Goal: Information Seeking & Learning: Learn about a topic

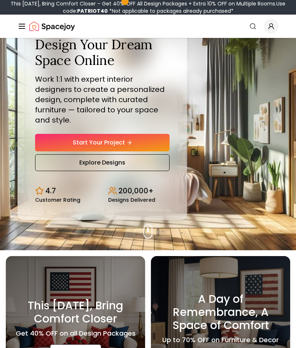
scroll to position [48, 0]
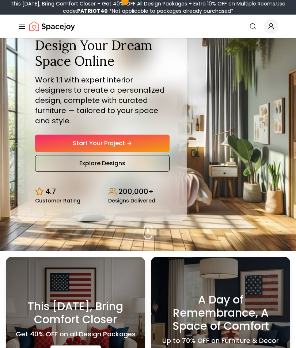
click at [118, 172] on link "Explore Designs" at bounding box center [102, 163] width 134 height 17
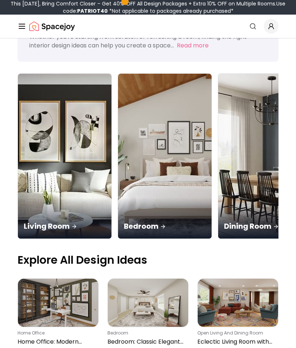
scroll to position [58, 0]
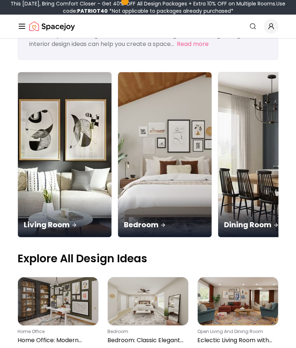
click at [124, 196] on div "Bedroom" at bounding box center [164, 216] width 93 height 41
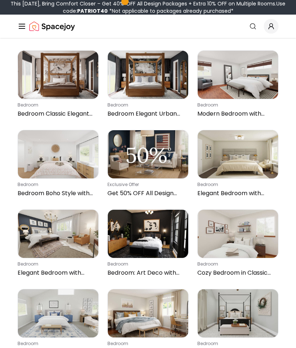
scroll to position [382, 0]
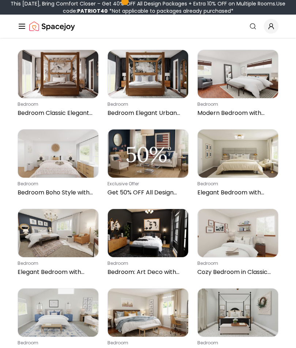
click at [157, 158] on img at bounding box center [148, 154] width 80 height 49
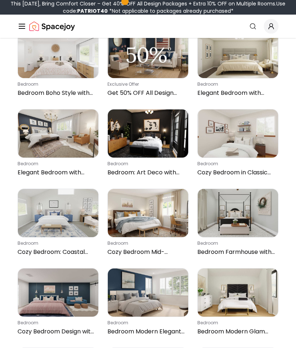
scroll to position [481, 0]
click at [73, 225] on img at bounding box center [58, 213] width 80 height 48
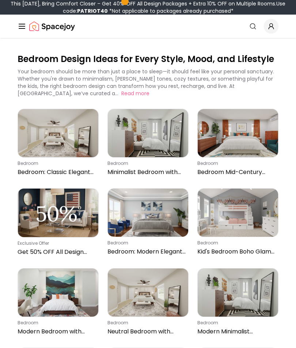
scroll to position [0, 0]
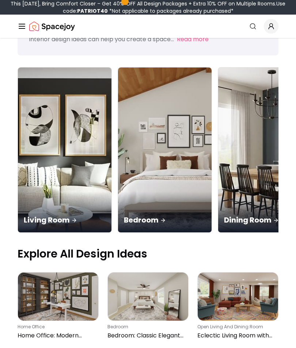
scroll to position [63, 0]
click at [52, 132] on img at bounding box center [64, 150] width 93 height 165
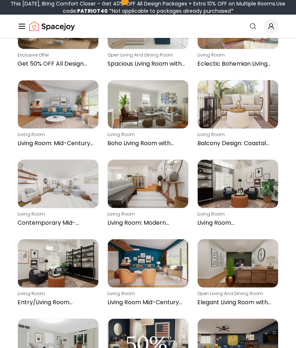
scroll to position [1227, 0]
click at [234, 112] on img at bounding box center [238, 104] width 80 height 48
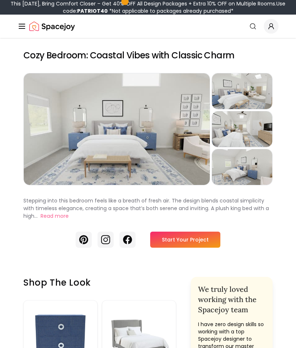
click at [150, 149] on div "Preview" at bounding box center [117, 129] width 186 height 112
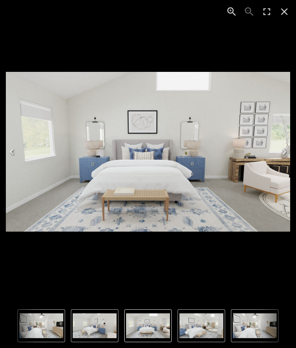
click at [282, 153] on icon "Next" at bounding box center [284, 152] width 12 height 12
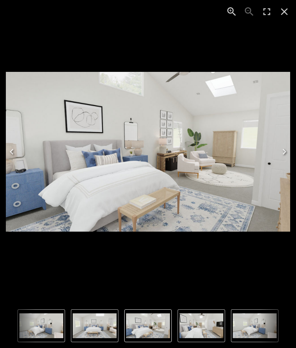
click at [283, 152] on icon "Next" at bounding box center [284, 152] width 12 height 12
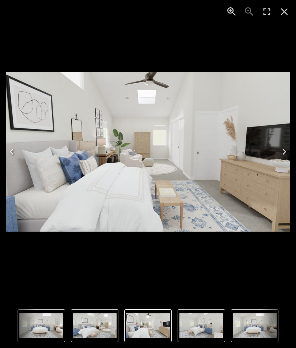
click at [284, 14] on icon "Close" at bounding box center [284, 12] width 12 height 12
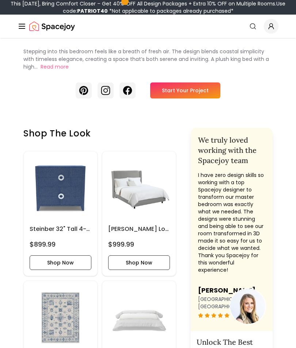
scroll to position [146, 0]
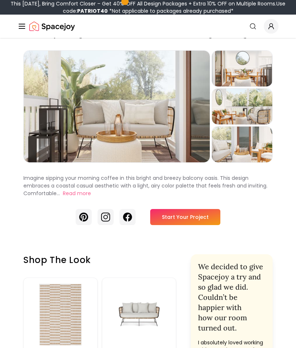
scroll to position [23, 0]
click at [242, 79] on div "Preview" at bounding box center [242, 69] width 61 height 36
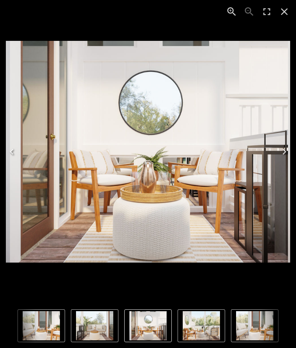
click at [281, 158] on icon "Next" at bounding box center [284, 152] width 12 height 12
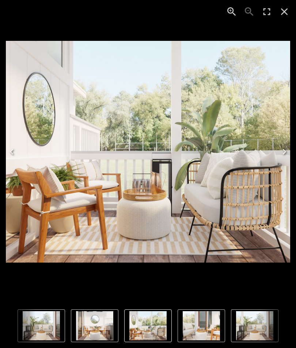
click at [283, 158] on icon "Next" at bounding box center [284, 152] width 12 height 12
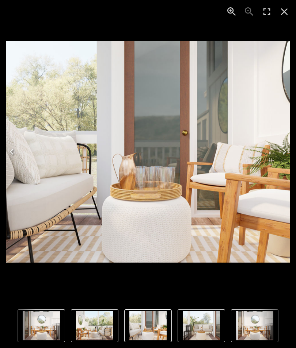
click at [282, 158] on icon "Next" at bounding box center [284, 152] width 12 height 12
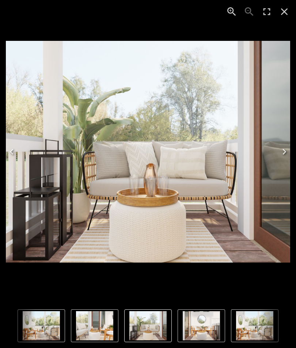
click at [283, 158] on icon "Next" at bounding box center [284, 152] width 12 height 12
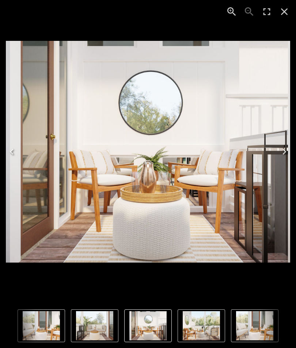
click at [280, 13] on icon "Close" at bounding box center [284, 12] width 12 height 12
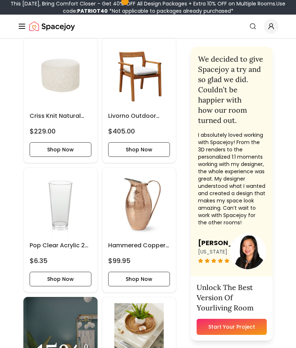
scroll to position [518, 0]
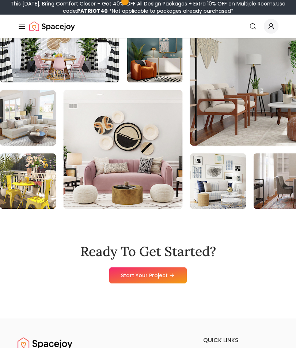
click at [178, 0] on div "This [DATE], Bring Comfort Closer – Get 40% OFF All Design Packages + Extra 10%…" at bounding box center [148, 7] width 290 height 15
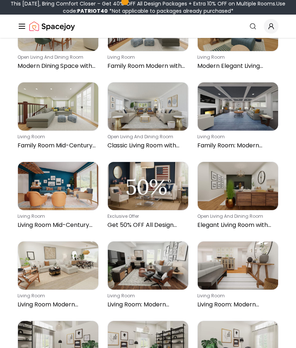
scroll to position [349, 0]
click at [224, 116] on img at bounding box center [238, 107] width 80 height 48
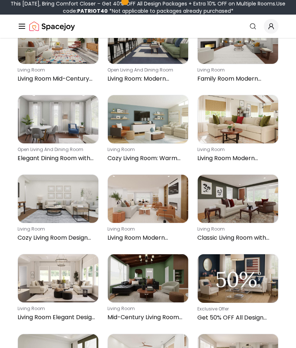
scroll to position [2645, 0]
click at [254, 27] on icon "Global" at bounding box center [252, 26] width 7 height 7
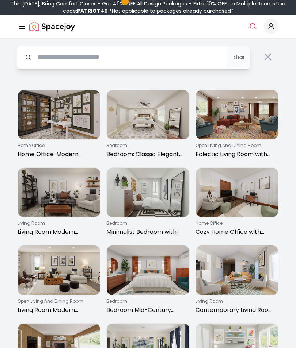
click at [94, 58] on input "text" at bounding box center [133, 57] width 234 height 24
type input "*******"
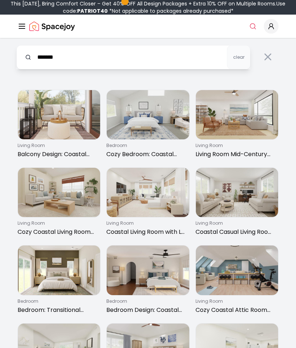
click at [225, 122] on img at bounding box center [237, 114] width 82 height 49
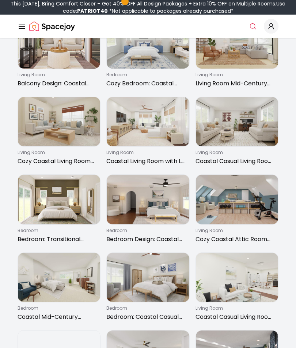
scroll to position [71, 0]
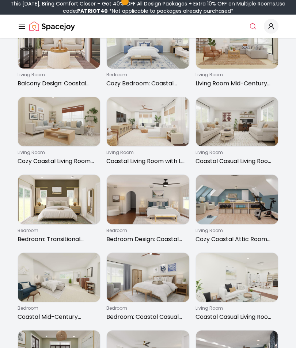
click at [148, 129] on img at bounding box center [148, 121] width 82 height 49
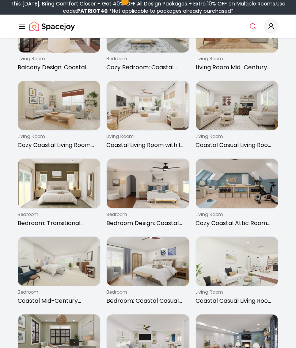
click at [239, 115] on img at bounding box center [237, 105] width 82 height 49
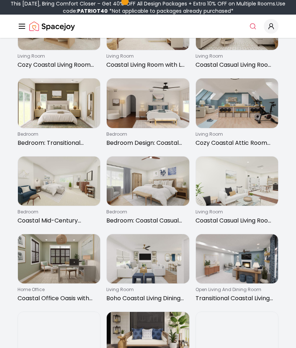
scroll to position [167, 0]
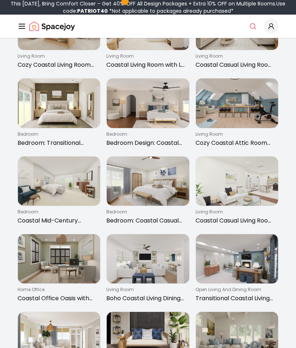
click at [235, 114] on img at bounding box center [237, 102] width 82 height 49
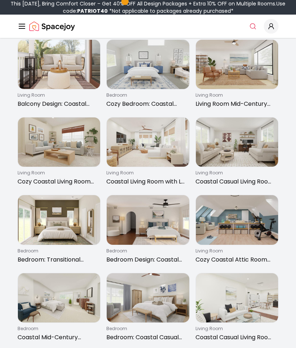
scroll to position [50, 0]
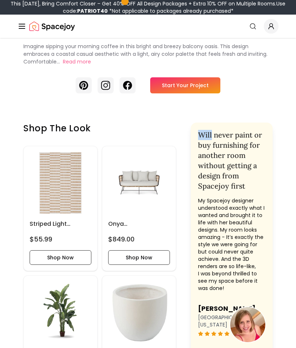
scroll to position [154, 0]
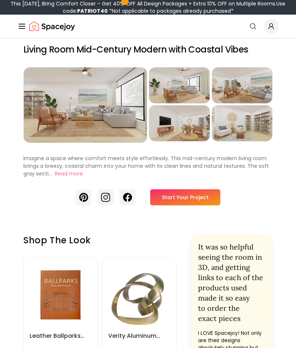
scroll to position [7, 0]
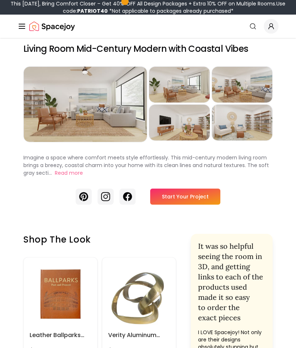
click at [89, 114] on div "Preview" at bounding box center [85, 104] width 123 height 75
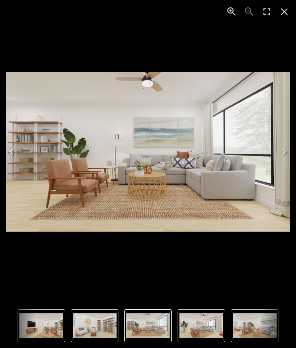
click at [283, 154] on icon "Next" at bounding box center [284, 152] width 4 height 6
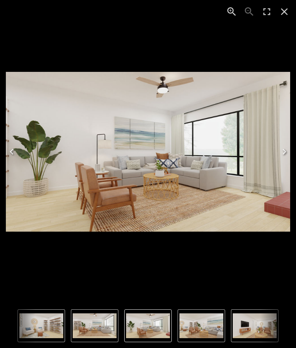
click at [282, 151] on icon "Next" at bounding box center [284, 152] width 12 height 12
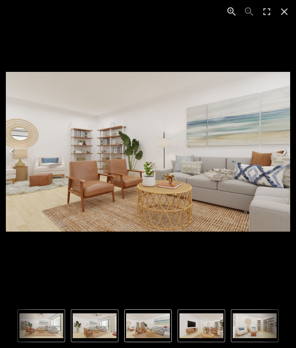
click at [282, 151] on icon "Next" at bounding box center [284, 152] width 12 height 12
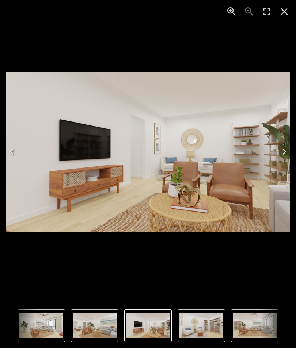
click at [283, 153] on icon "Next" at bounding box center [284, 152] width 12 height 12
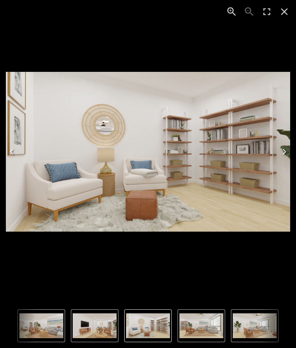
click at [282, 152] on icon "Next" at bounding box center [284, 152] width 12 height 12
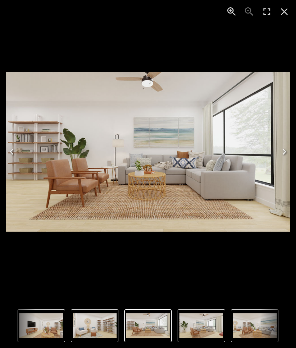
click at [284, 14] on icon "Close" at bounding box center [284, 12] width 12 height 12
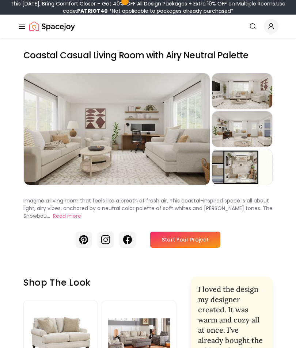
click at [162, 145] on div "Preview" at bounding box center [117, 129] width 186 height 112
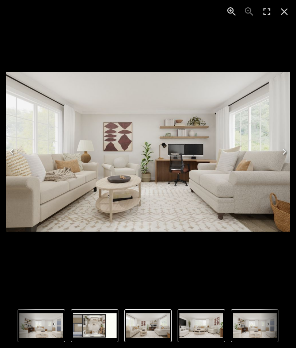
click at [280, 154] on icon "Next" at bounding box center [284, 152] width 12 height 12
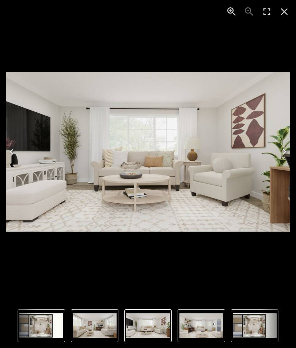
click at [280, 154] on icon "Next" at bounding box center [284, 152] width 12 height 12
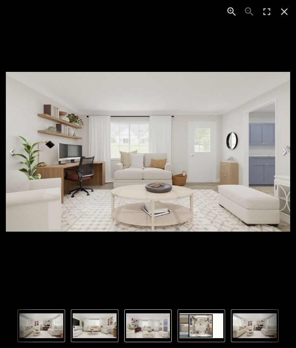
click at [280, 152] on icon "Next" at bounding box center [284, 152] width 12 height 12
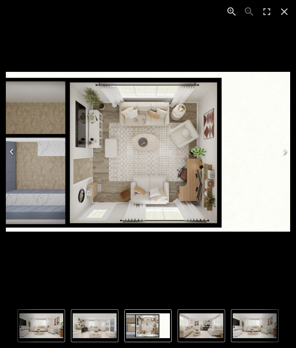
click at [282, 12] on icon "Close" at bounding box center [284, 12] width 12 height 12
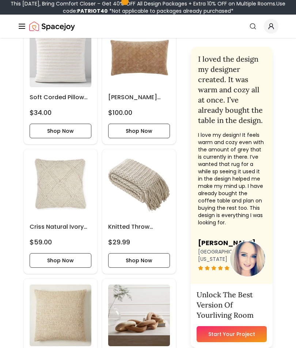
scroll to position [1572, 0]
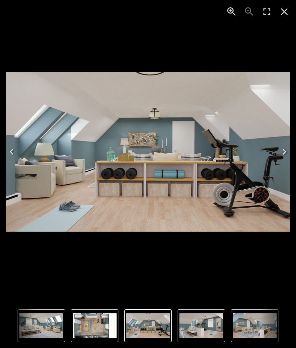
click at [281, 154] on icon "Next" at bounding box center [284, 152] width 12 height 12
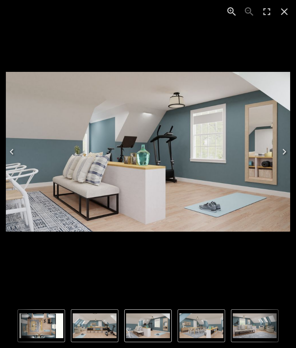
click at [284, 161] on button "Next" at bounding box center [283, 151] width 23 height 29
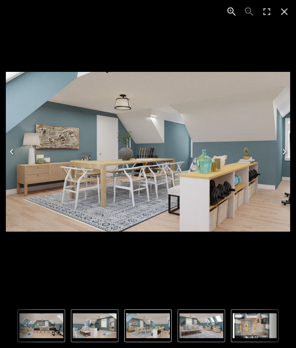
click at [282, 154] on icon "Next" at bounding box center [284, 152] width 12 height 12
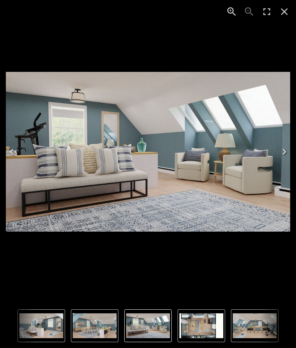
click at [279, 153] on icon "Next" at bounding box center [284, 152] width 12 height 12
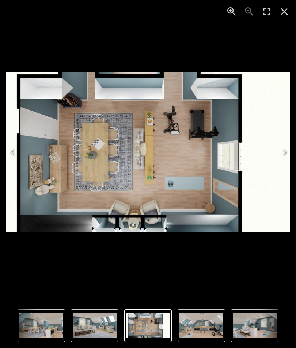
click at [283, 153] on icon "Next" at bounding box center [284, 152] width 12 height 12
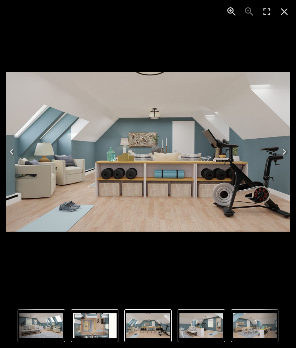
click at [282, 11] on icon "Close" at bounding box center [284, 12] width 12 height 12
